Goal: Transaction & Acquisition: Download file/media

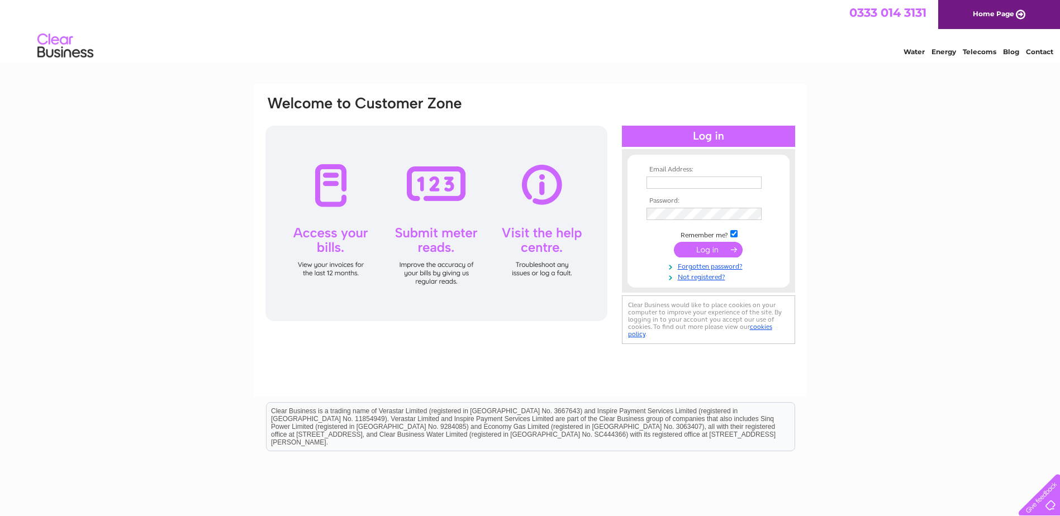
click at [694, 178] on input "text" at bounding box center [704, 183] width 115 height 12
type input "accounts@shirleyshelley.co.uk"
click at [722, 254] on input "submit" at bounding box center [708, 250] width 69 height 16
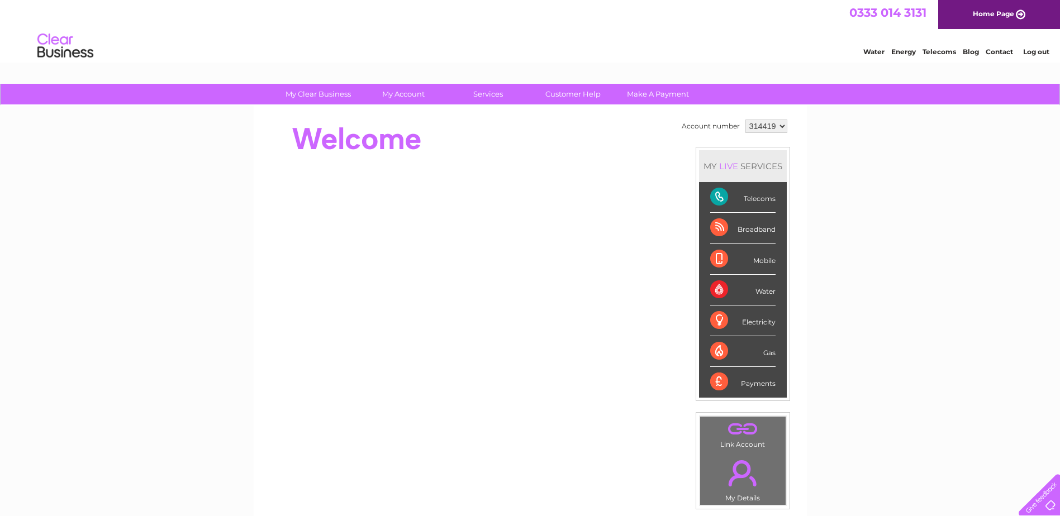
click at [752, 196] on div "Telecoms" at bounding box center [742, 197] width 65 height 31
click at [722, 197] on div "Telecoms" at bounding box center [742, 197] width 65 height 31
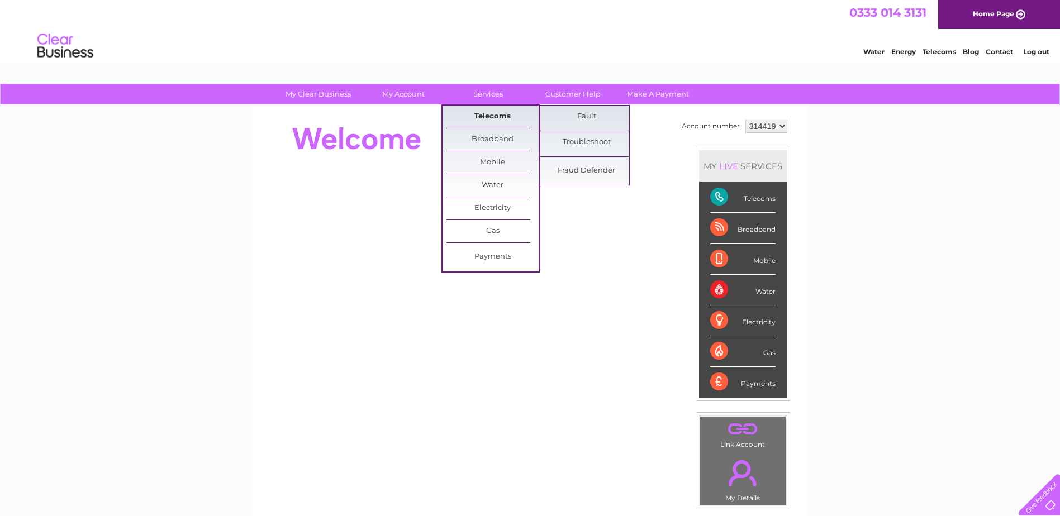
click at [491, 112] on link "Telecoms" at bounding box center [493, 117] width 92 height 22
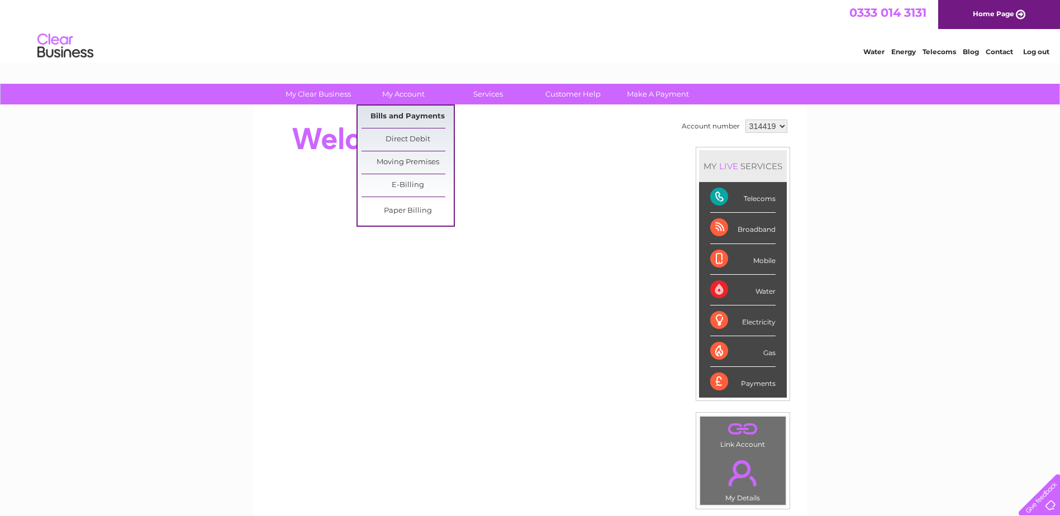
click at [402, 110] on link "Bills and Payments" at bounding box center [408, 117] width 92 height 22
click at [405, 115] on link "Bills and Payments" at bounding box center [408, 117] width 92 height 22
click at [404, 114] on link "Bills and Payments" at bounding box center [408, 117] width 92 height 22
click at [404, 116] on link "Bills and Payments" at bounding box center [408, 117] width 92 height 22
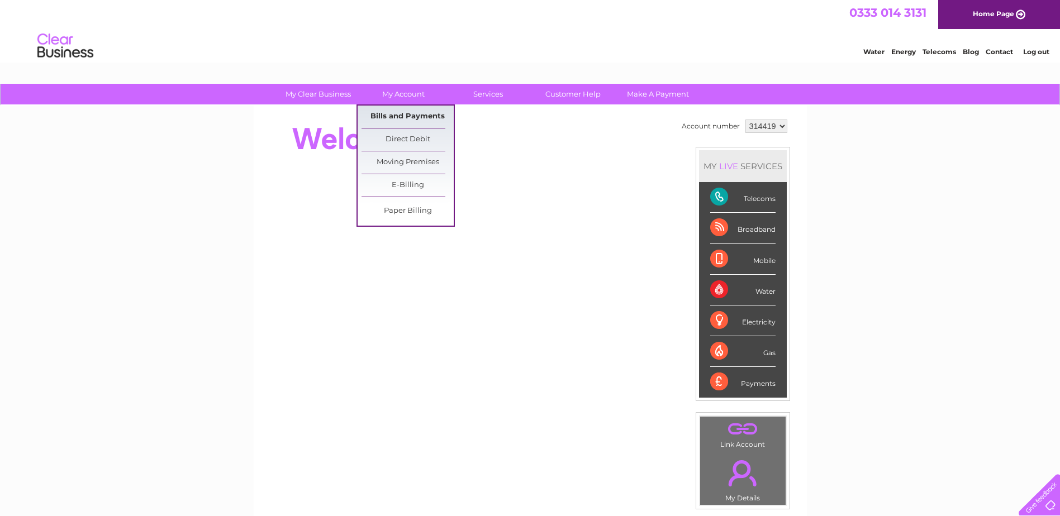
click at [407, 121] on link "Bills and Payments" at bounding box center [408, 117] width 92 height 22
click at [409, 120] on link "Bills and Payments" at bounding box center [408, 117] width 92 height 22
click at [411, 119] on link "Bills and Payments" at bounding box center [408, 117] width 92 height 22
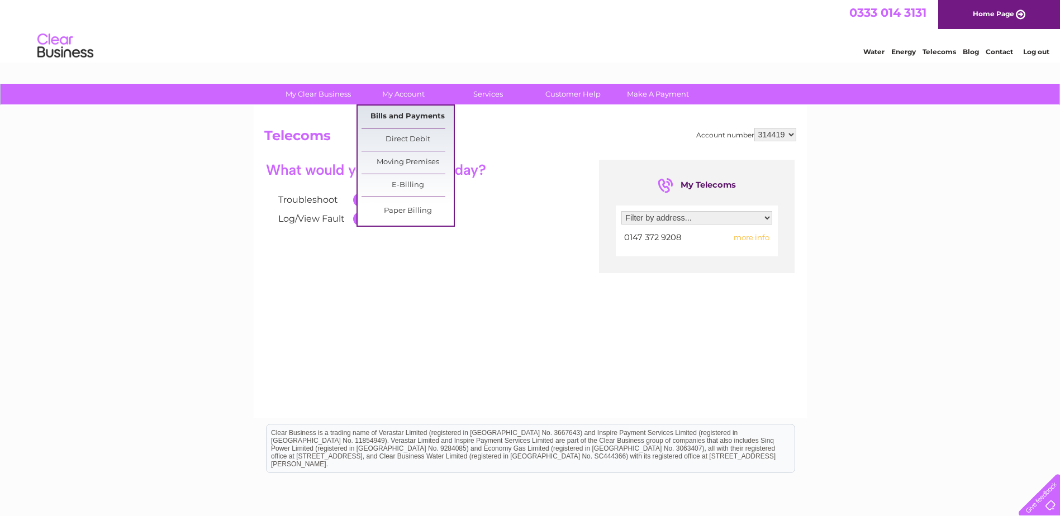
click at [400, 113] on link "Bills and Payments" at bounding box center [408, 117] width 92 height 22
click at [398, 117] on link "Bills and Payments" at bounding box center [408, 117] width 92 height 22
click at [404, 116] on link "Bills and Payments" at bounding box center [408, 117] width 92 height 22
click at [404, 115] on link "Bills and Payments" at bounding box center [408, 117] width 92 height 22
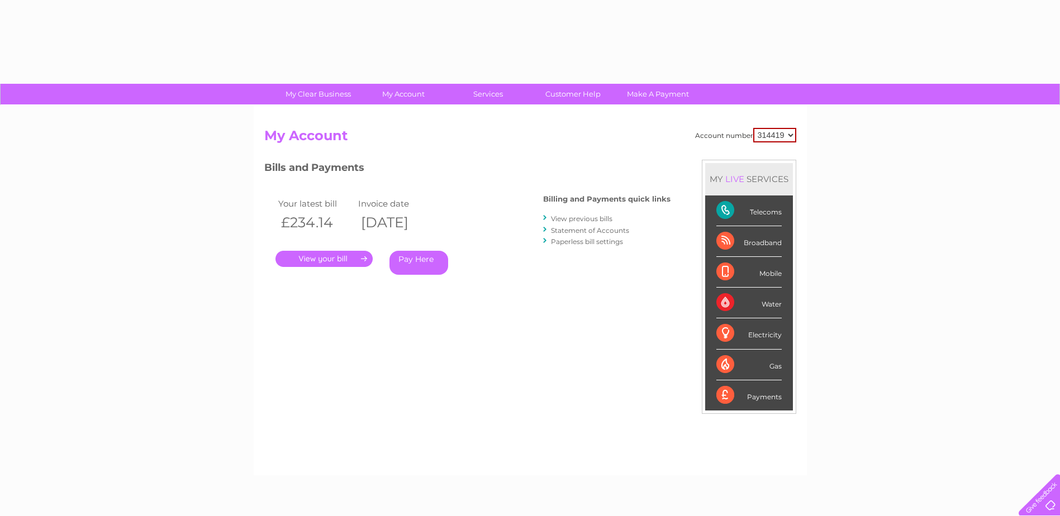
click at [790, 137] on select "314419 314420 318549 441377" at bounding box center [774, 135] width 43 height 15
click at [751, 216] on div "Telecoms" at bounding box center [749, 211] width 65 height 31
click at [331, 257] on link "." at bounding box center [324, 259] width 97 height 16
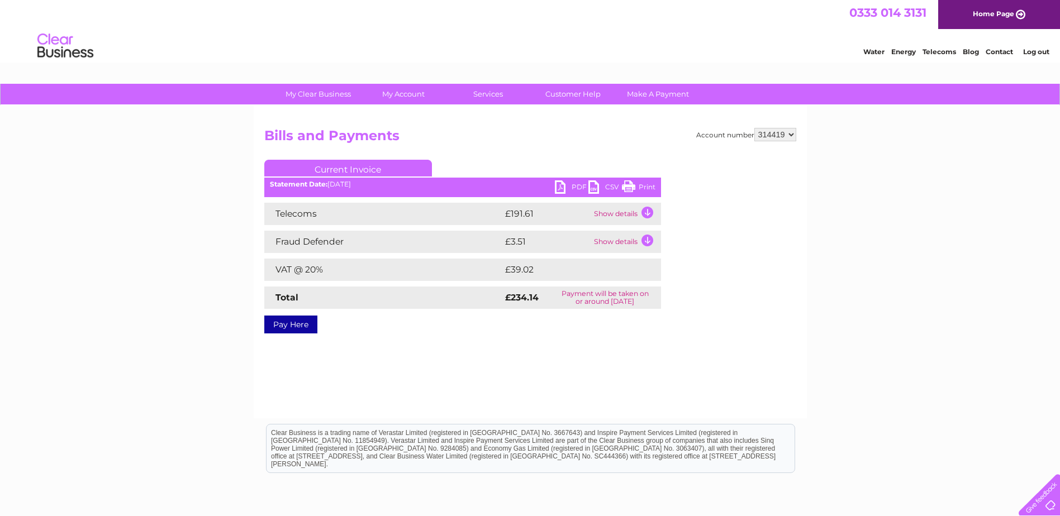
click at [558, 187] on link "PDF" at bounding box center [572, 189] width 34 height 16
click at [791, 135] on select "314419 314420 318549 441377" at bounding box center [776, 134] width 42 height 13
select select "314420"
click at [755, 128] on select "314419 314420 318549 441377" at bounding box center [776, 134] width 42 height 13
click at [665, 144] on h2 "Bills and Payments" at bounding box center [530, 138] width 532 height 21
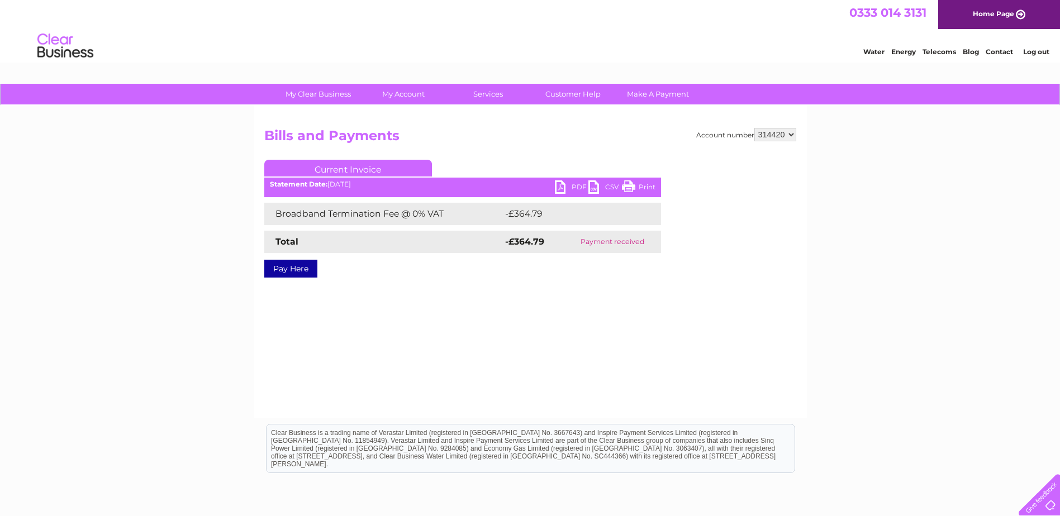
click at [793, 132] on select "314419 314420 318549 441377" at bounding box center [776, 134] width 42 height 13
select select "318549"
click at [755, 128] on select "314419 314420 318549 441377" at bounding box center [776, 134] width 42 height 13
click at [748, 149] on div "Account number 314419 314420 318549 441377 Bills and Payments Current Invoice P…" at bounding box center [530, 211] width 532 height 167
click at [736, 140] on div "Account number 314419 314420 318549 441377" at bounding box center [746, 134] width 100 height 13
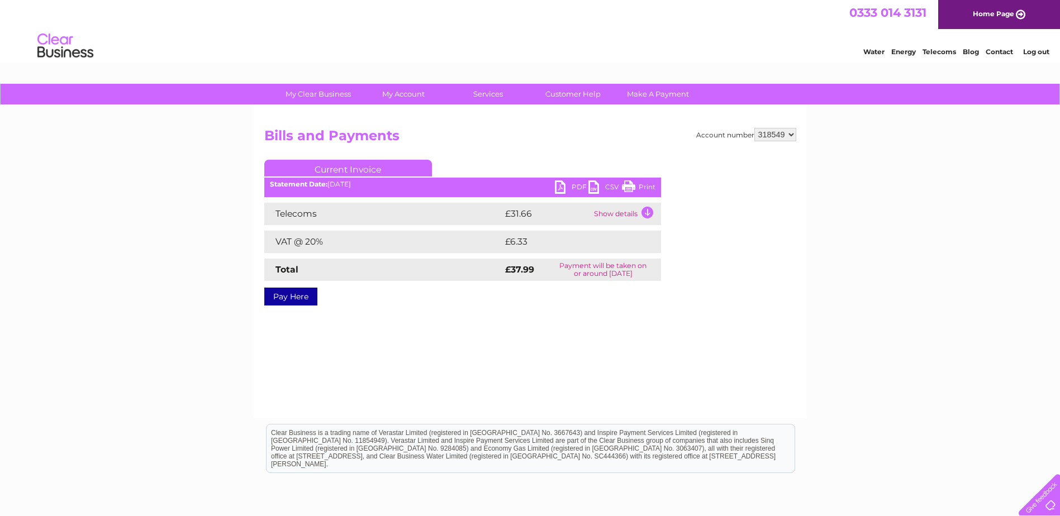
click at [562, 187] on link "PDF" at bounding box center [572, 189] width 34 height 16
click at [789, 135] on select "314419 314420 318549 441377" at bounding box center [776, 134] width 42 height 13
select select "441377"
click at [755, 128] on select "314419 314420 318549 441377" at bounding box center [776, 134] width 42 height 13
click at [647, 140] on h2 "Bills and Payments" at bounding box center [530, 138] width 532 height 21
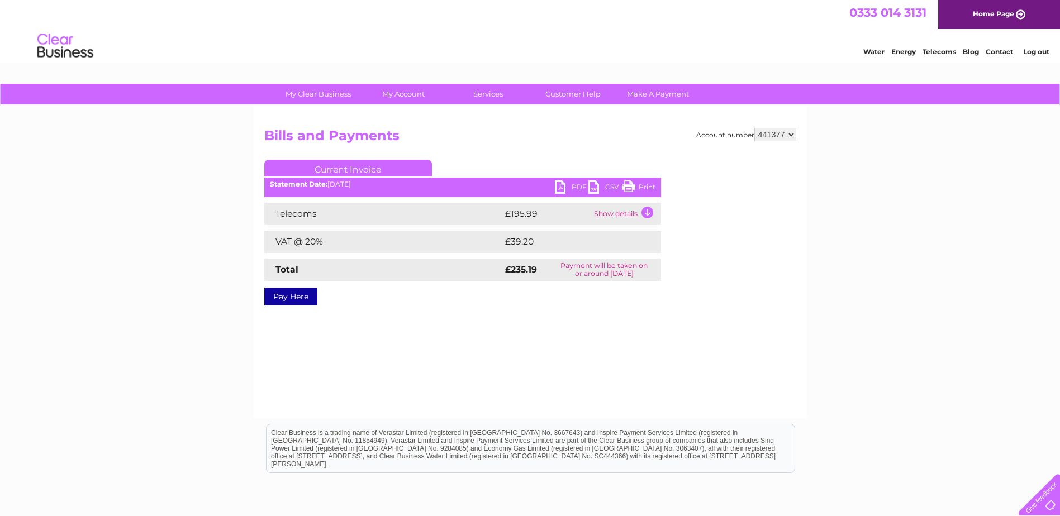
click at [575, 186] on link "PDF" at bounding box center [572, 189] width 34 height 16
